Goal: Contribute content: Add original content to the website for others to see

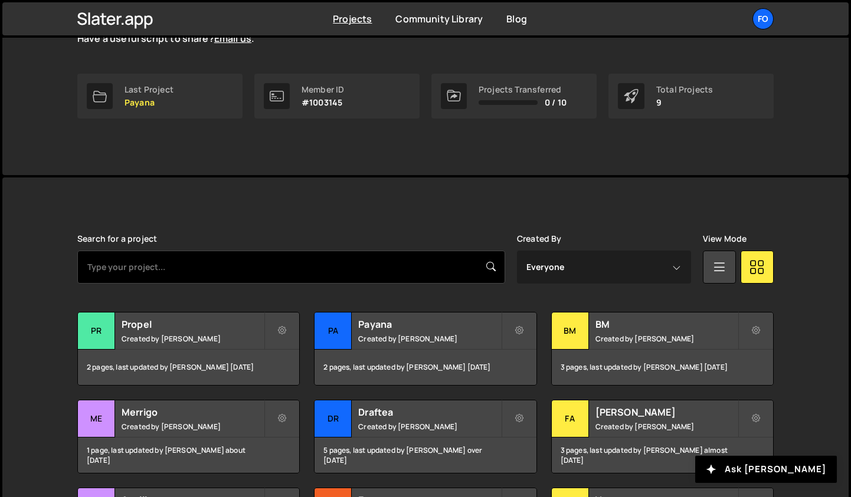
scroll to position [202, 0]
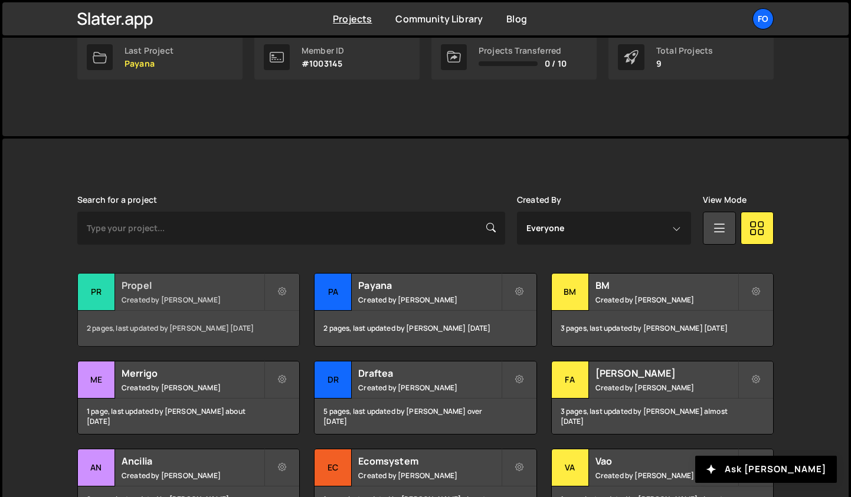
click at [171, 307] on div "Propel Created by [PERSON_NAME]" at bounding box center [188, 292] width 221 height 37
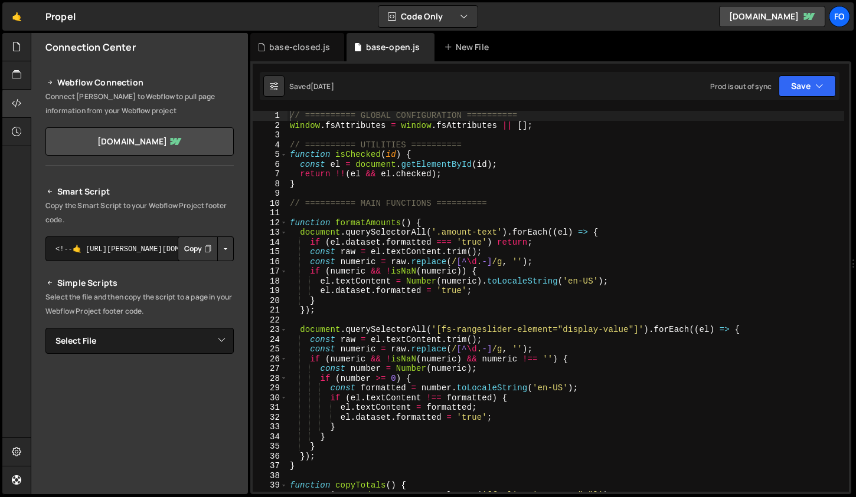
click at [634, 166] on div "// ========== GLOBAL CONFIGURATION ========== window . fsAttributes = window . …" at bounding box center [565, 311] width 556 height 401
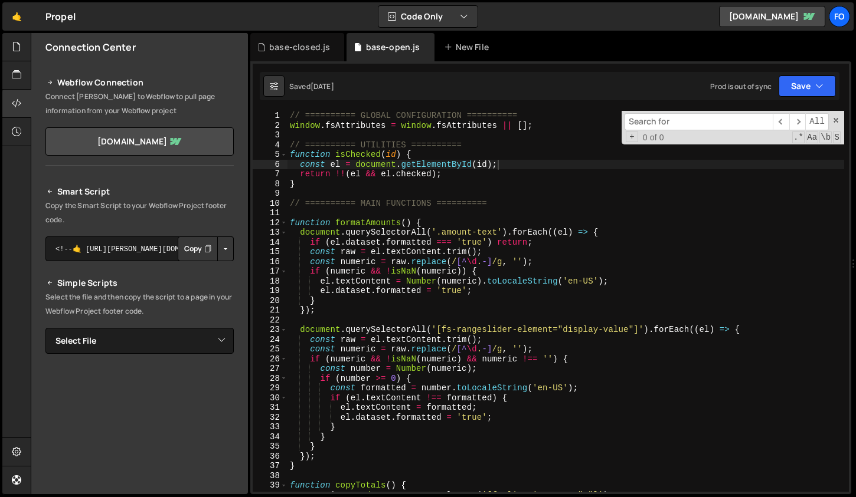
type textarea "if (el.dataset.formatted === 'true') return;"
click at [494, 243] on div "// ========== GLOBAL CONFIGURATION ========== window . fsAttributes = window . …" at bounding box center [565, 311] width 556 height 401
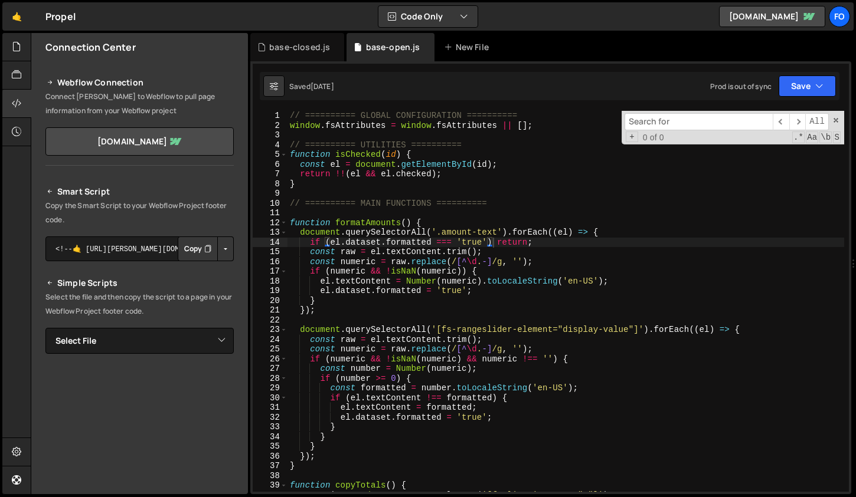
paste input "total-open-list"
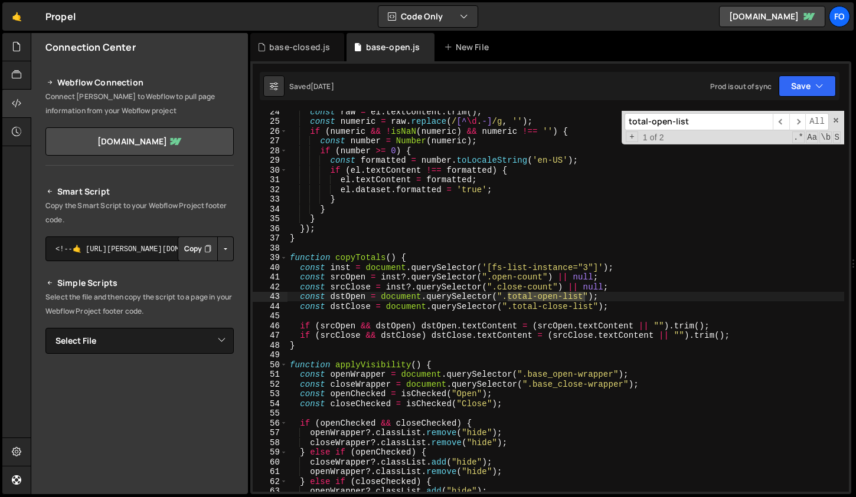
scroll to position [228, 0]
type input "total-open-list"
type textarea "const dstOpen = document.querySelector(".total-open-list");"
click at [350, 293] on div "const raw = el . textContent . trim ( ) ; const numeric = raw . replace ( / [^ …" at bounding box center [565, 307] width 556 height 401
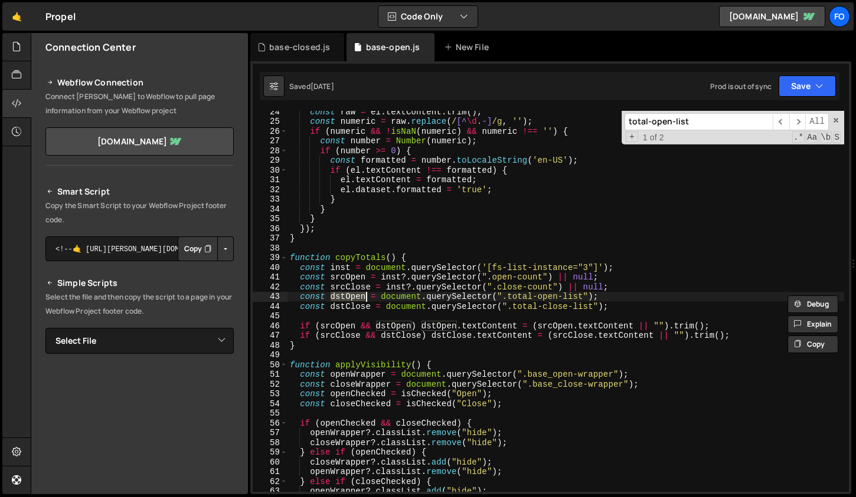
type input "dstOpen"
click at [300, 294] on div "const raw = el . textContent . trim ( ) ; const numeric = raw . replace ( / [^ …" at bounding box center [565, 307] width 556 height 401
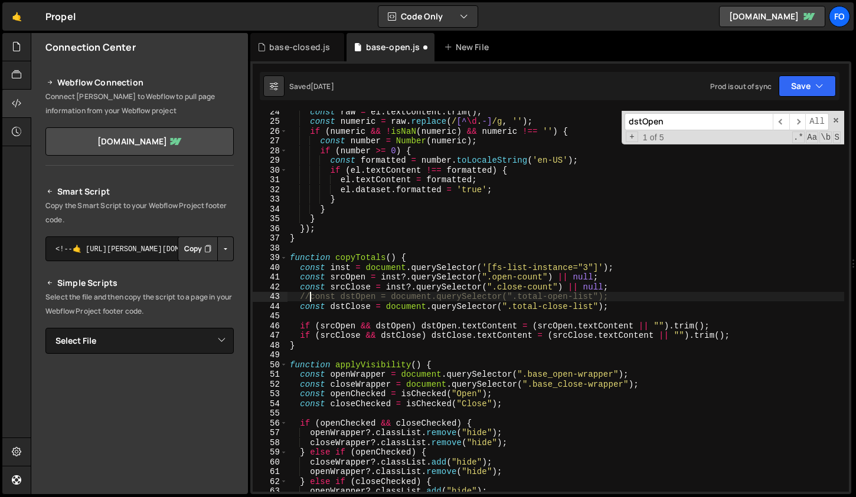
click at [345, 299] on div "const raw = el . textContent . trim ( ) ; const numeric = raw . replace ( / [^ …" at bounding box center [565, 307] width 556 height 401
click at [666, 119] on input "dstOpen" at bounding box center [698, 121] width 148 height 17
click at [798, 126] on span "​" at bounding box center [797, 121] width 17 height 17
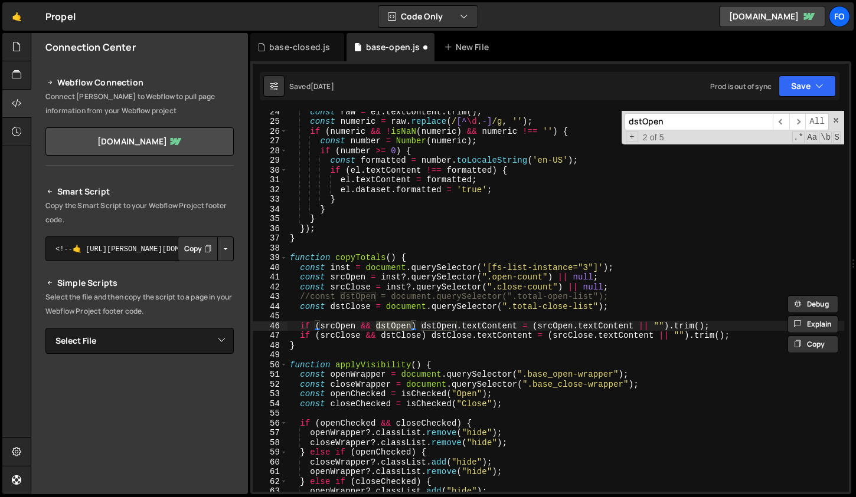
click at [297, 278] on div "const raw = el . textContent . trim ( ) ; const numeric = raw . replace ( / [^ …" at bounding box center [565, 307] width 556 height 401
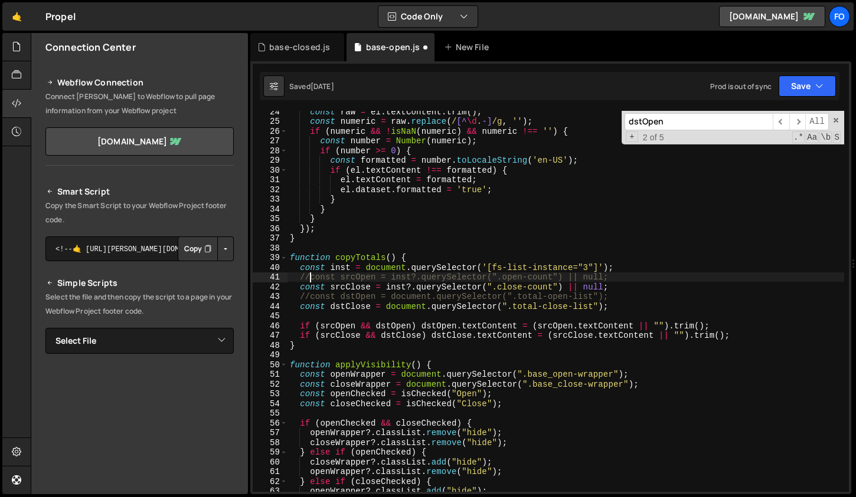
click at [301, 325] on div "const raw = el . textContent . trim ( ) ; const numeric = raw . replace ( / [^ …" at bounding box center [565, 307] width 556 height 401
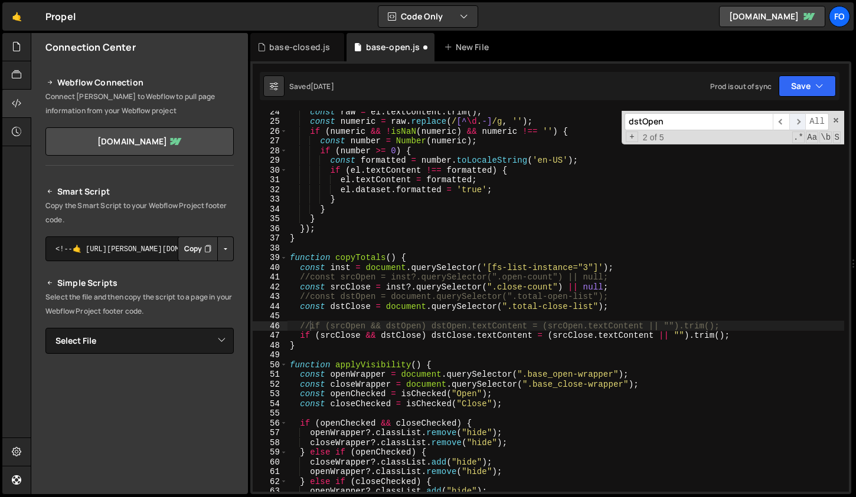
click at [795, 123] on span "​" at bounding box center [797, 121] width 17 height 17
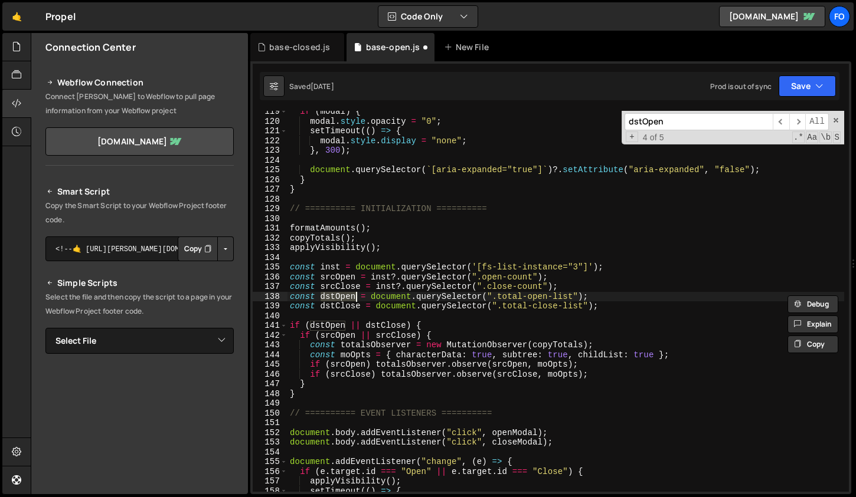
click at [287, 297] on div "138" at bounding box center [270, 297] width 35 height 10
click at [290, 297] on div "if ( modal ) { modal . style . opacity = "0" ; setTimeout (( ) => { modal . sty…" at bounding box center [565, 307] width 556 height 401
click at [797, 120] on span "​" at bounding box center [797, 121] width 17 height 17
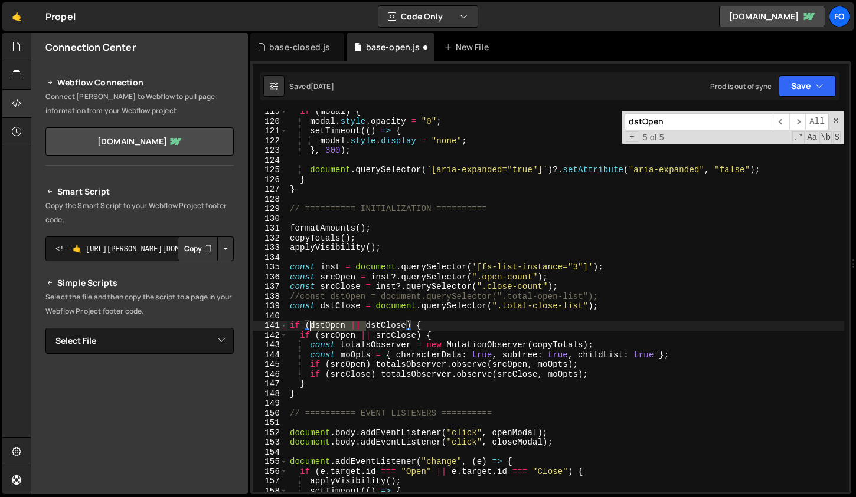
drag, startPoint x: 365, startPoint y: 327, endPoint x: 310, endPoint y: 327, distance: 55.5
click at [310, 327] on div "if ( modal ) { modal . style . opacity = "0" ; setTimeout (( ) => { modal . sty…" at bounding box center [565, 307] width 556 height 401
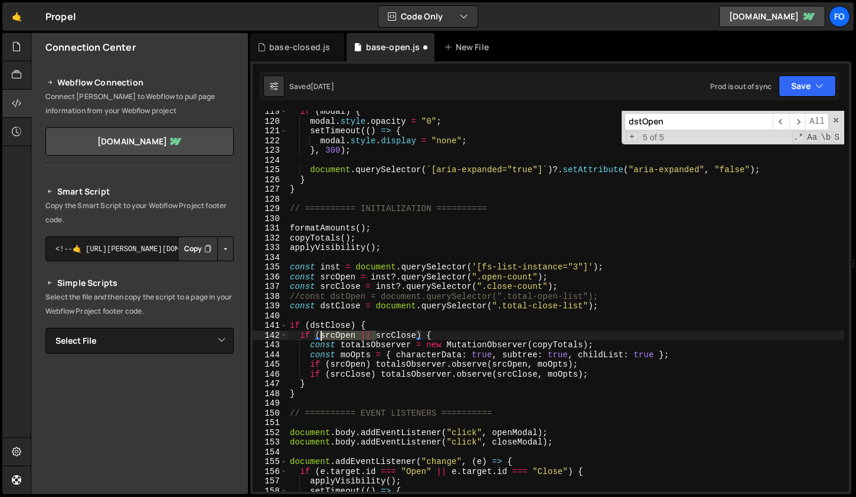
drag, startPoint x: 375, startPoint y: 336, endPoint x: 322, endPoint y: 335, distance: 53.1
click at [322, 335] on div "if ( modal ) { modal . style . opacity = "0" ; setTimeout (( ) => { modal . sty…" at bounding box center [565, 307] width 556 height 401
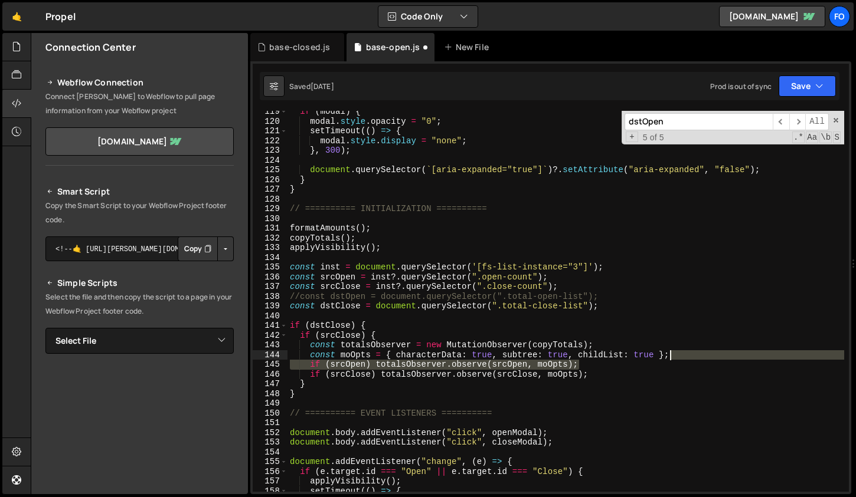
drag, startPoint x: 584, startPoint y: 365, endPoint x: 699, endPoint y: 358, distance: 115.3
click at [699, 358] on div "if ( modal ) { modal . style . opacity = "0" ; setTimeout (( ) => { modal . sty…" at bounding box center [565, 307] width 556 height 401
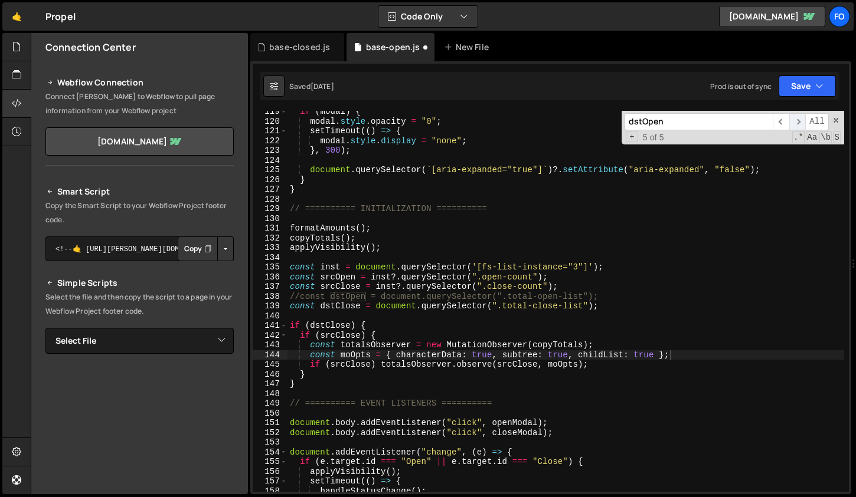
click at [800, 120] on span "​" at bounding box center [797, 121] width 17 height 17
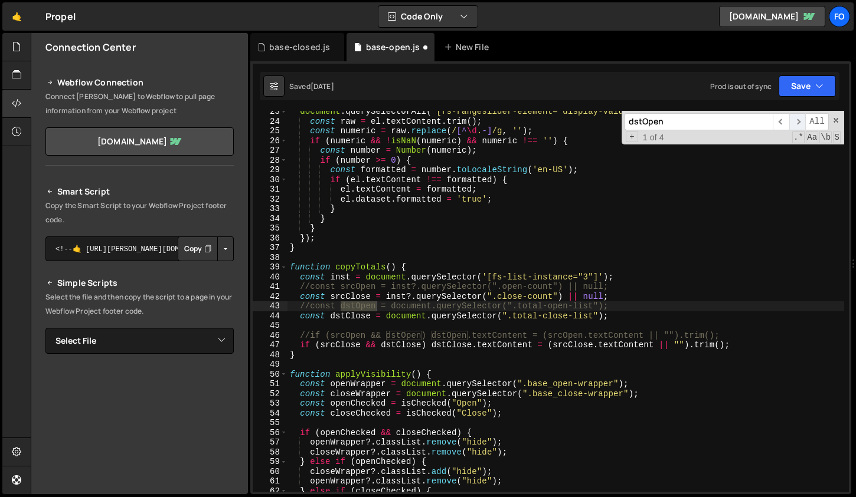
click at [800, 120] on span "​" at bounding box center [797, 121] width 17 height 17
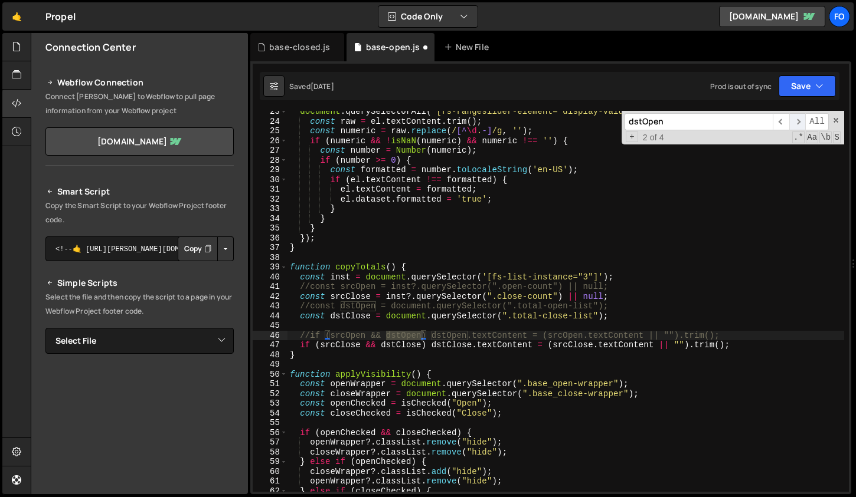
click at [800, 120] on span "​" at bounding box center [797, 121] width 17 height 17
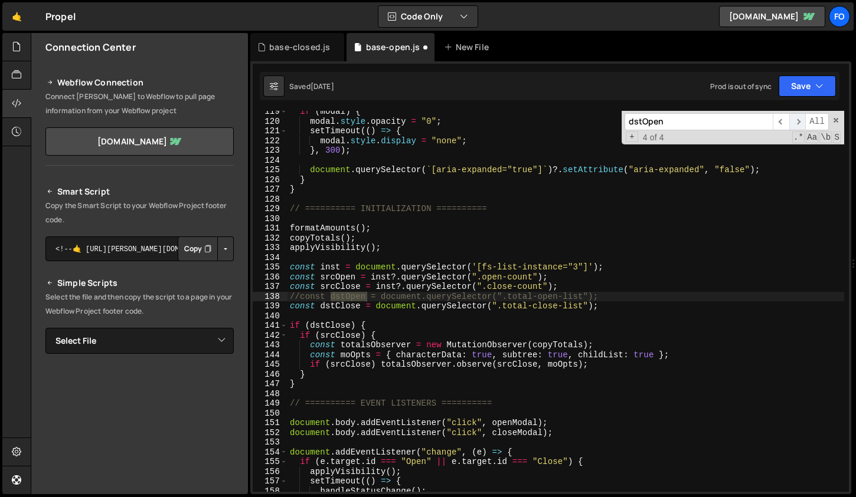
click at [800, 120] on span "​" at bounding box center [797, 121] width 17 height 17
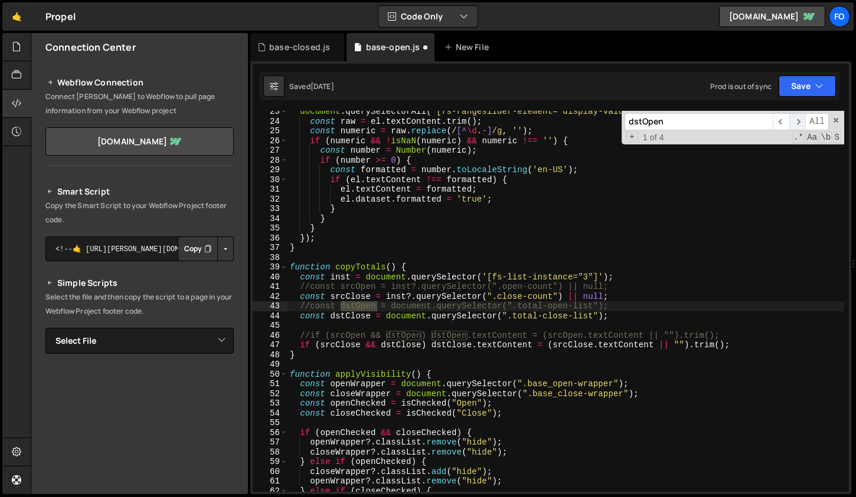
click at [800, 120] on span "​" at bounding box center [797, 121] width 17 height 17
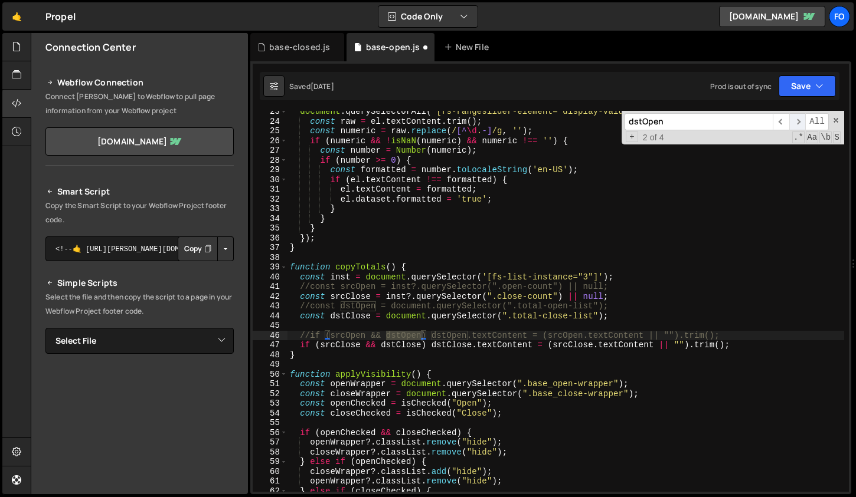
click at [800, 120] on span "​" at bounding box center [797, 121] width 17 height 17
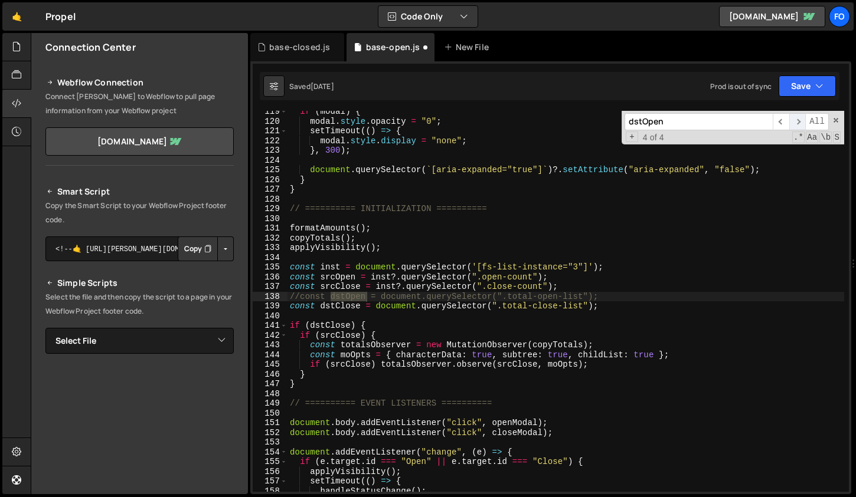
click at [800, 120] on span "​" at bounding box center [797, 121] width 17 height 17
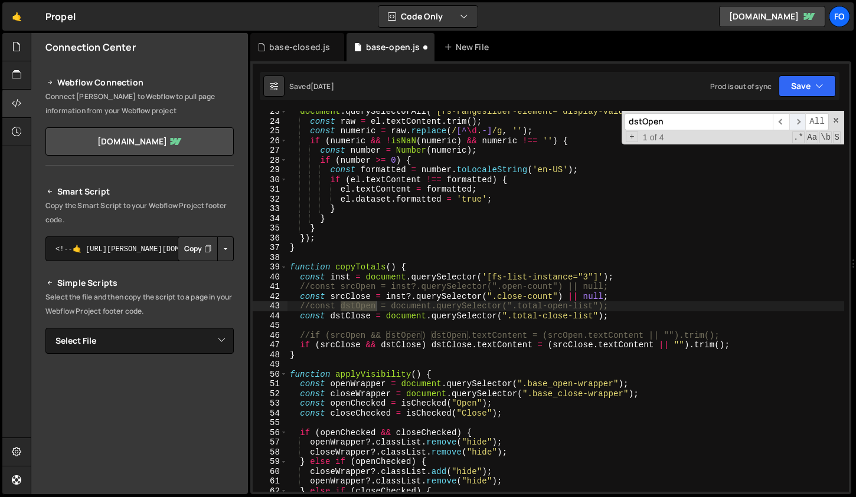
click at [800, 120] on span "​" at bounding box center [797, 121] width 17 height 17
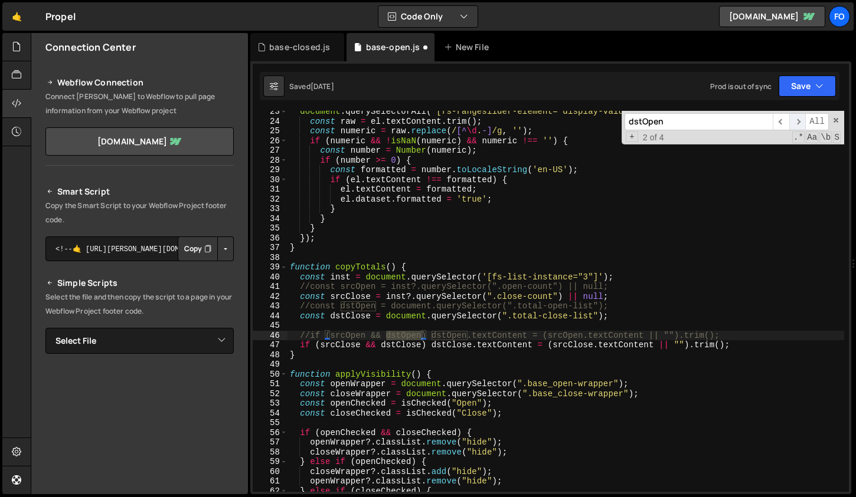
click at [800, 120] on span "​" at bounding box center [797, 121] width 17 height 17
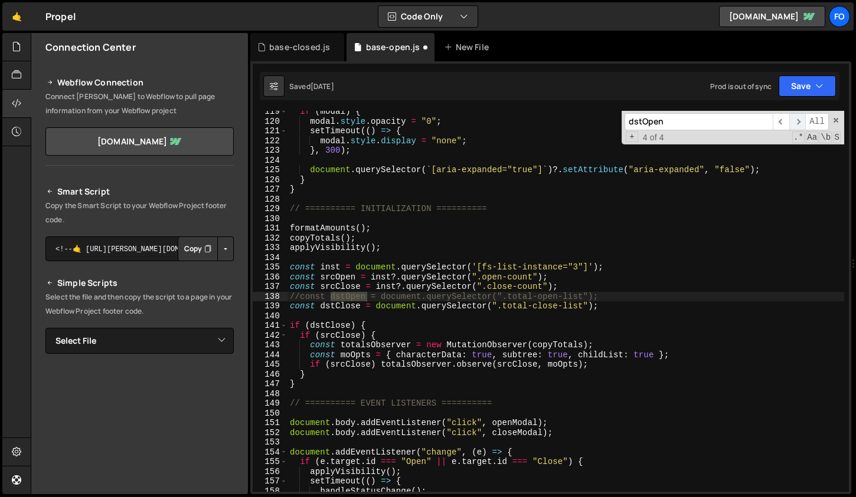
click at [800, 120] on span "​" at bounding box center [797, 121] width 17 height 17
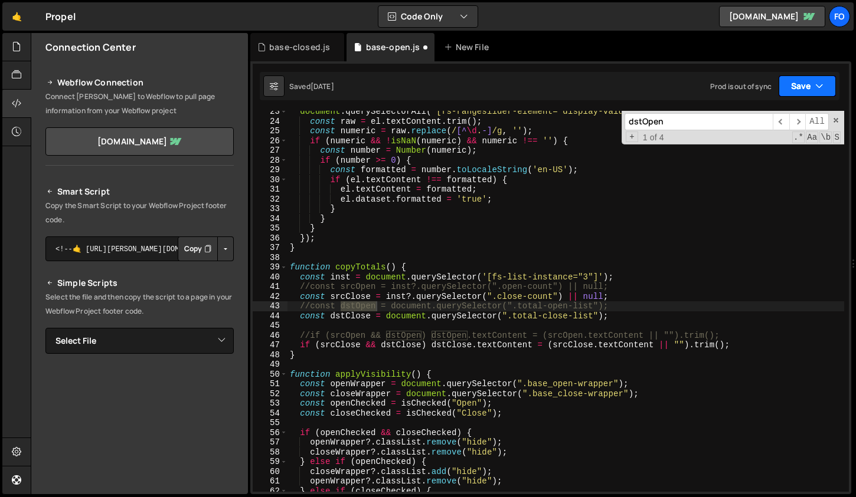
click at [818, 85] on icon "button" at bounding box center [819, 86] width 8 height 12
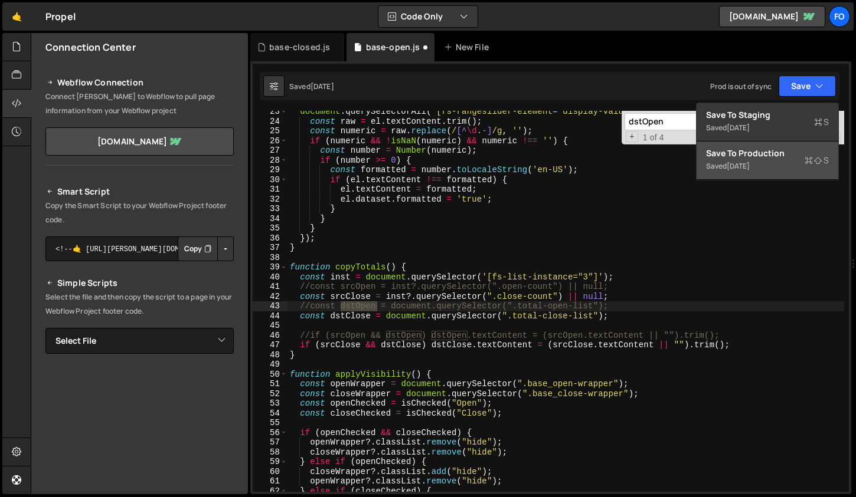
click at [775, 152] on div "Save to Production S" at bounding box center [767, 154] width 123 height 12
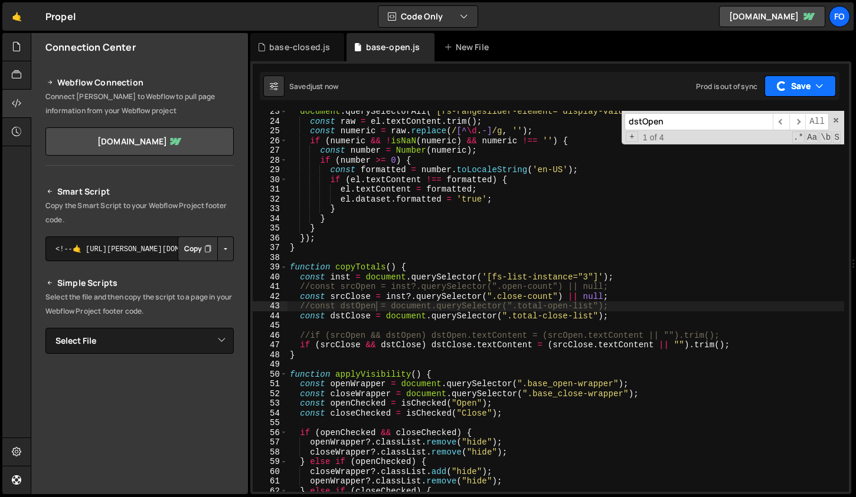
click at [798, 90] on button "Save" at bounding box center [799, 86] width 71 height 21
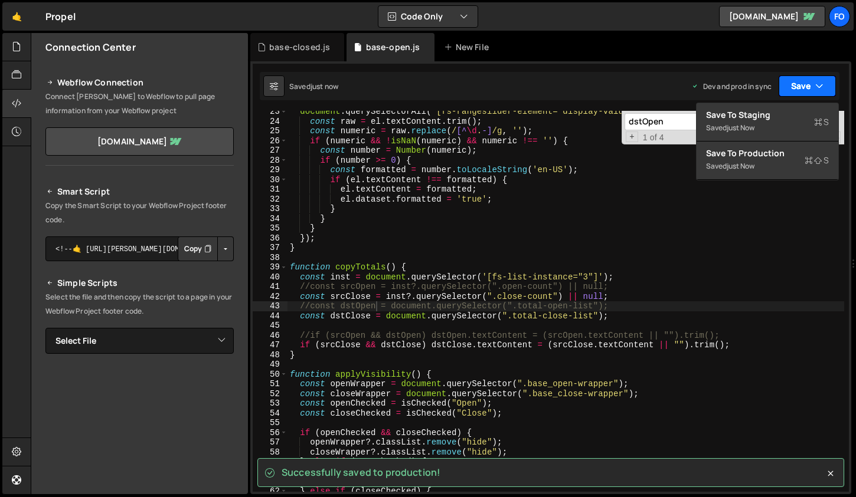
click at [798, 90] on button "Save" at bounding box center [806, 86] width 57 height 21
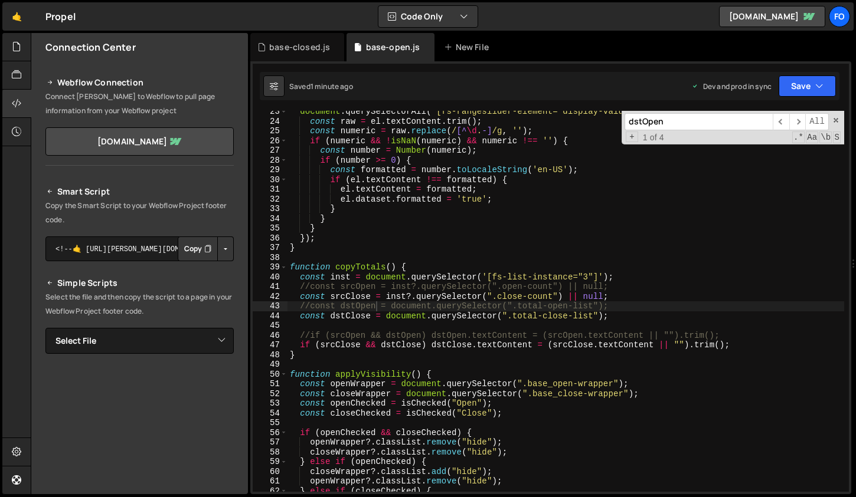
click at [478, 237] on div "document . querySelectorAll ( '[fs-rangeslider-element="display-value"]' ) . fo…" at bounding box center [565, 307] width 556 height 401
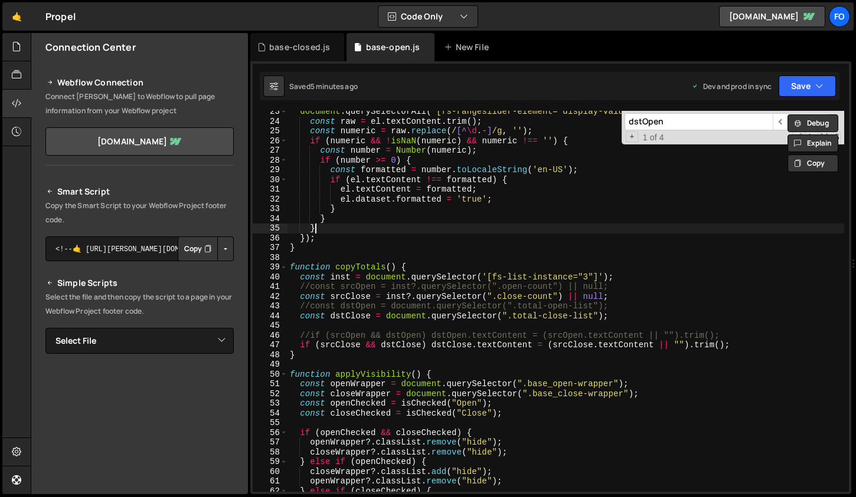
click at [463, 232] on div "document . querySelectorAll ( '[fs-rangeslider-element="display-value"]' ) . fo…" at bounding box center [565, 307] width 556 height 401
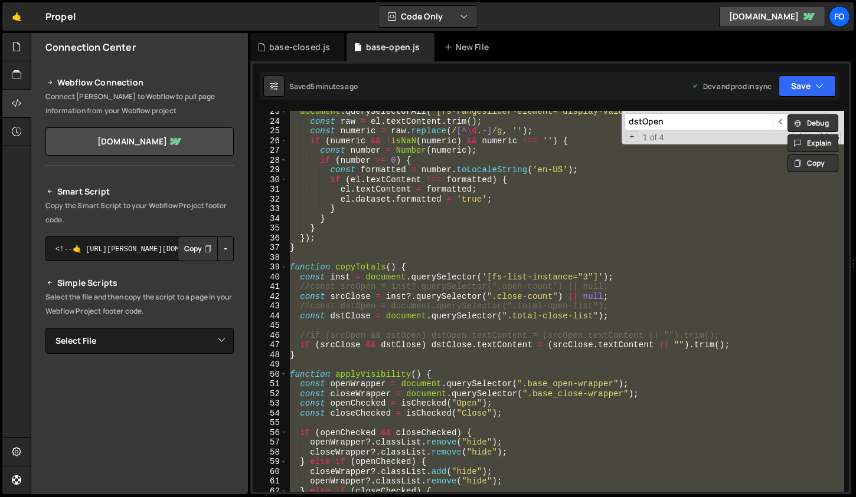
paste textarea
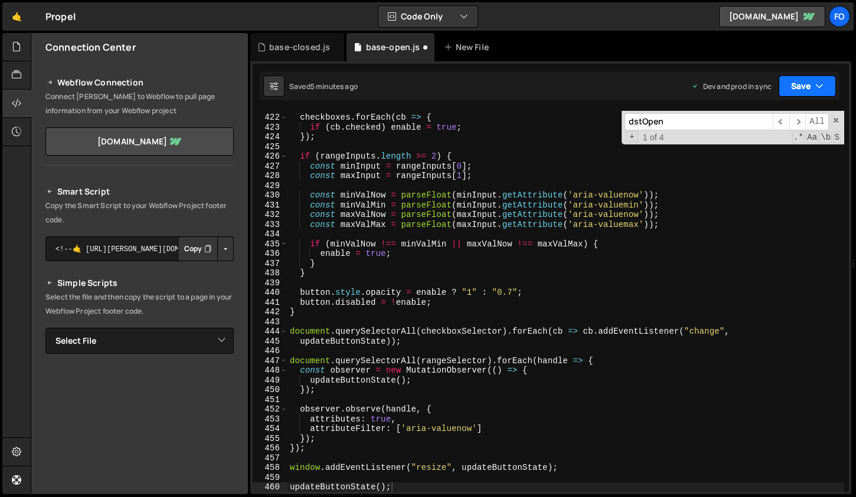
click at [790, 88] on button "Save" at bounding box center [806, 86] width 57 height 21
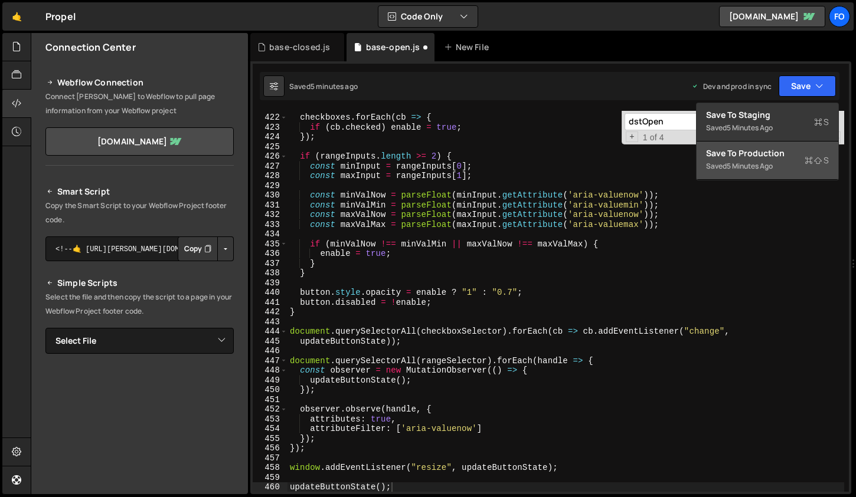
click at [747, 156] on div "Save to Production S" at bounding box center [767, 154] width 123 height 12
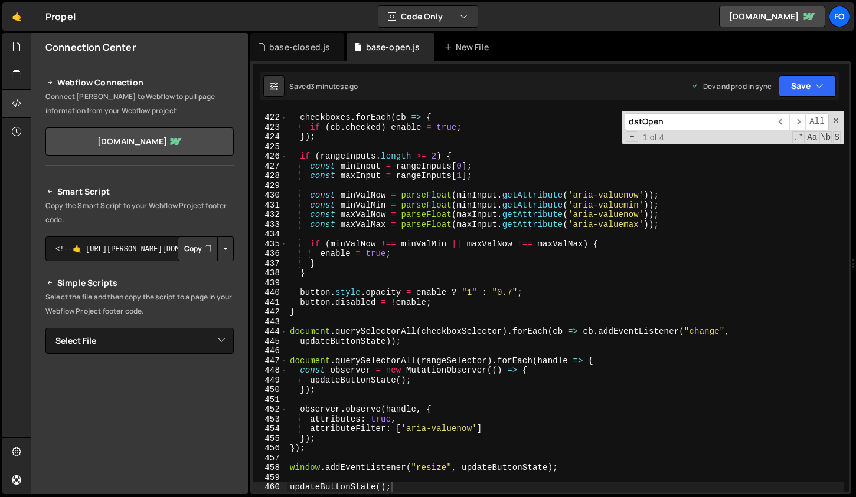
click at [457, 241] on div "checkboxes . forEach ( cb => { if ( cb . checked ) enable = true ; }) ; if ( ra…" at bounding box center [565, 303] width 556 height 401
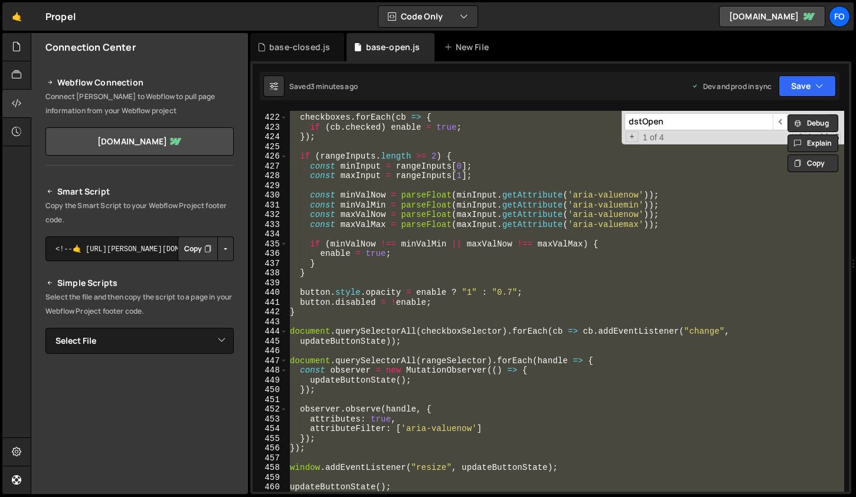
paste textarea
type textarea "updateButtonState();"
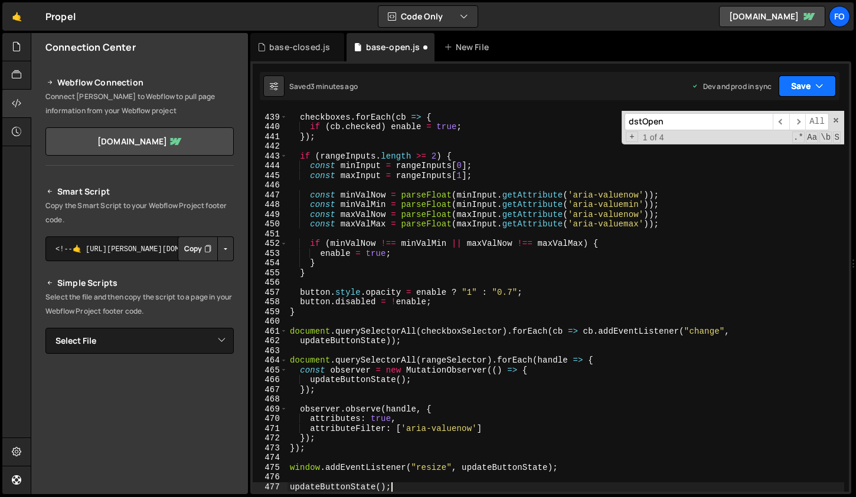
click at [802, 89] on button "Save" at bounding box center [806, 86] width 57 height 21
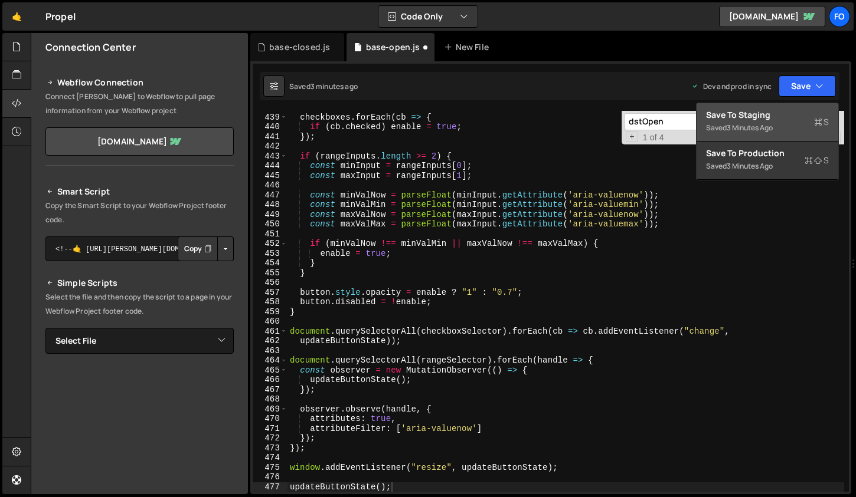
click at [774, 121] on div "Saved 3 minutes ago" at bounding box center [767, 128] width 123 height 14
